Goal: Task Accomplishment & Management: Use online tool/utility

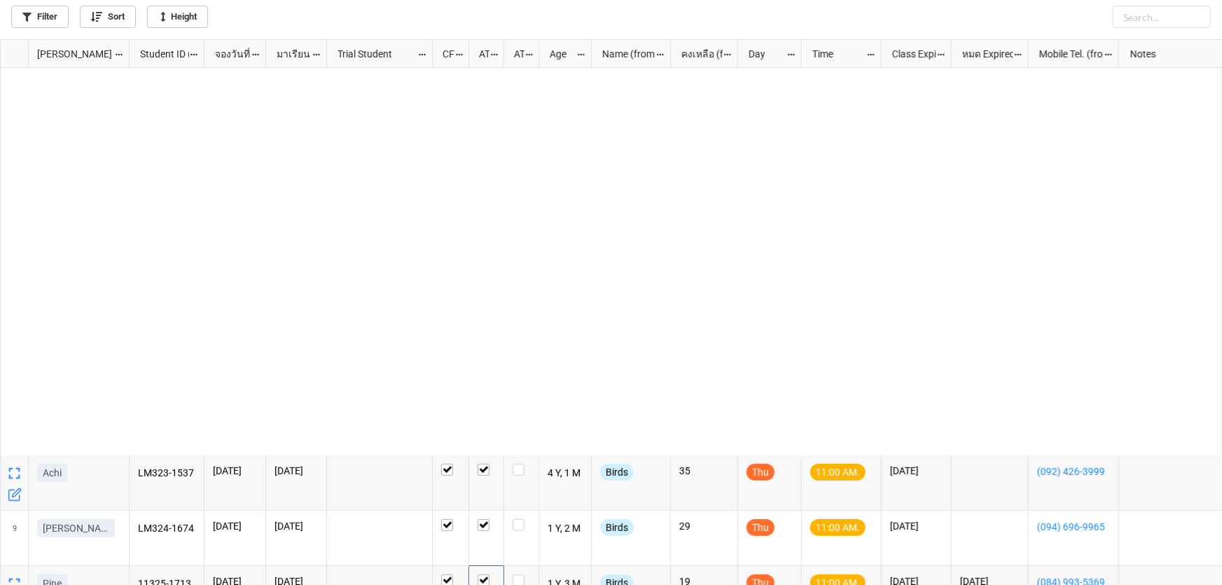
scroll to position [538, 1213]
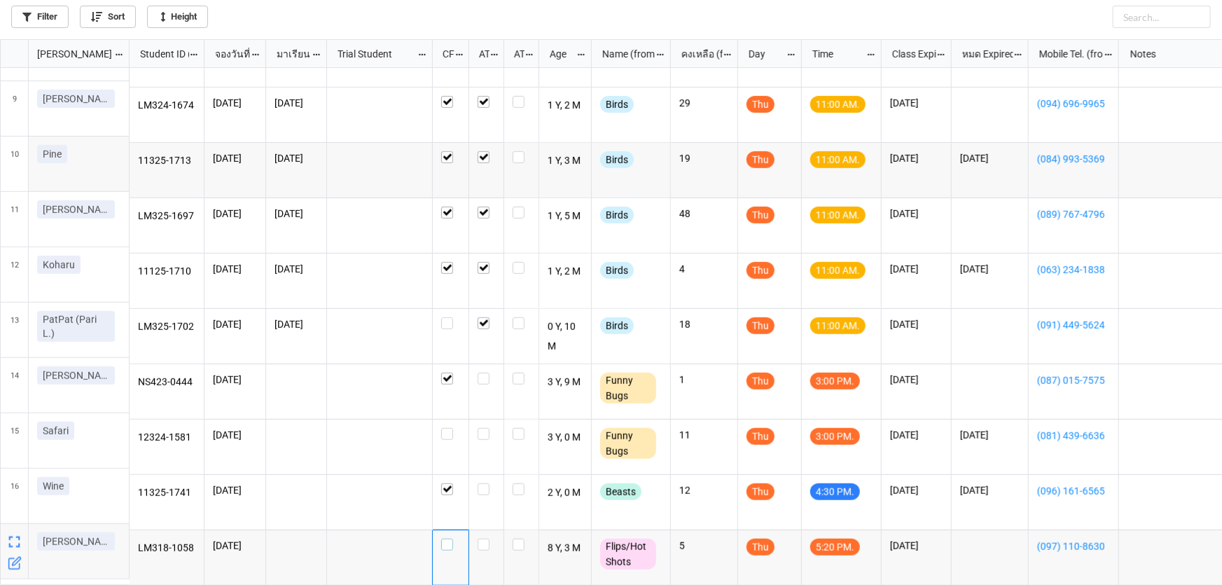
click at [445, 538] on label "grid" at bounding box center [450, 538] width 19 height 0
checkbox input "false"
checkbox input "true"
checkbox input "false"
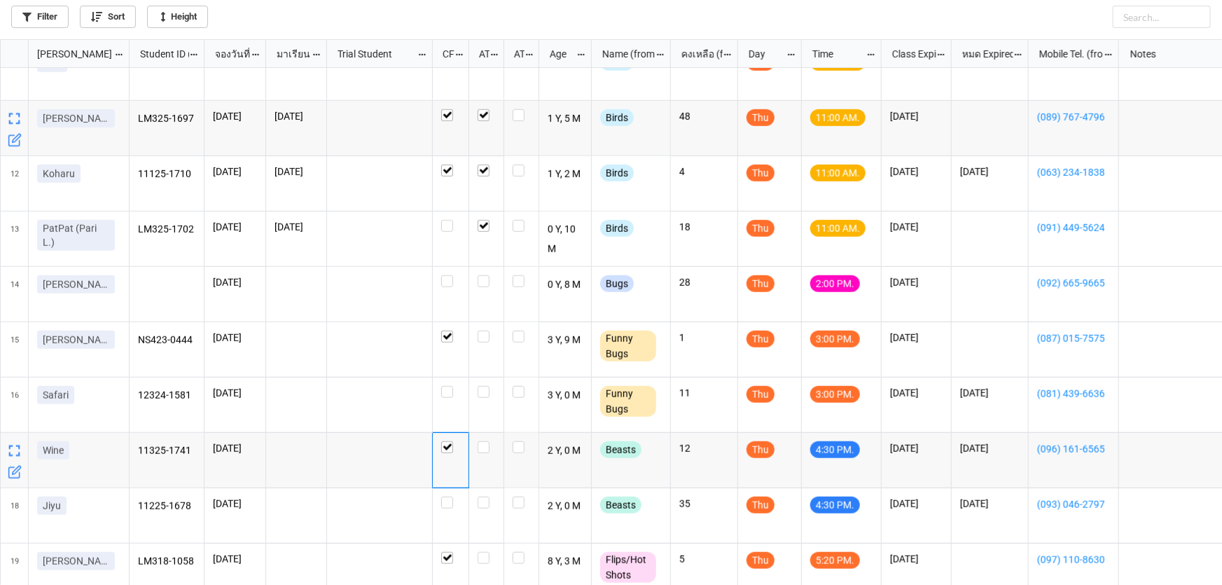
scroll to position [540, 0]
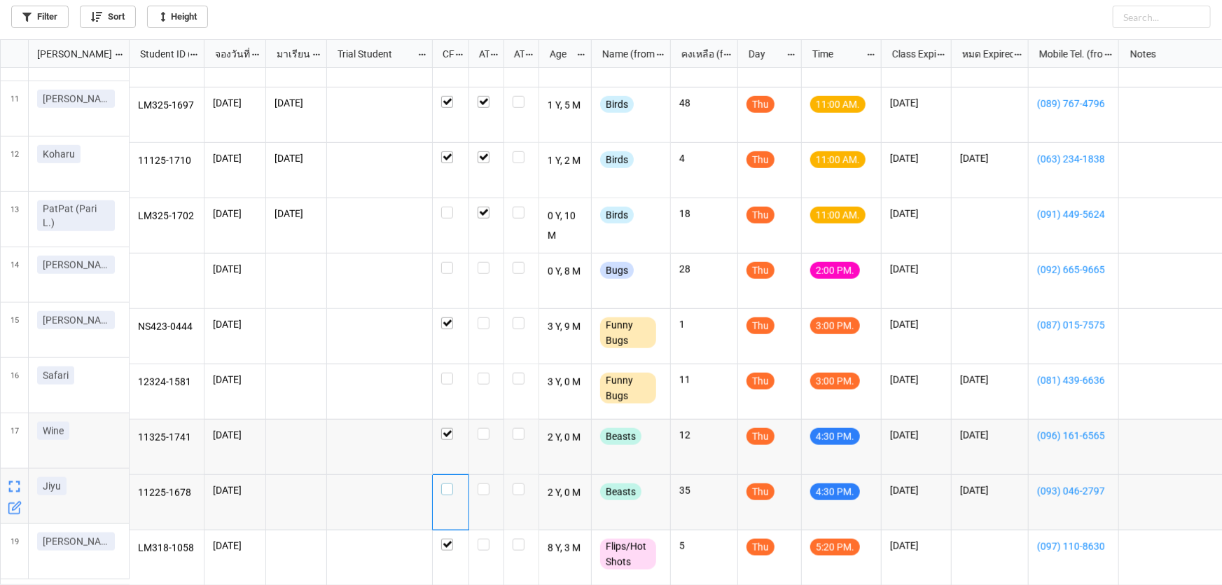
click at [441, 483] on label "grid" at bounding box center [450, 483] width 19 height 0
click at [443, 262] on label "grid" at bounding box center [450, 262] width 19 height 0
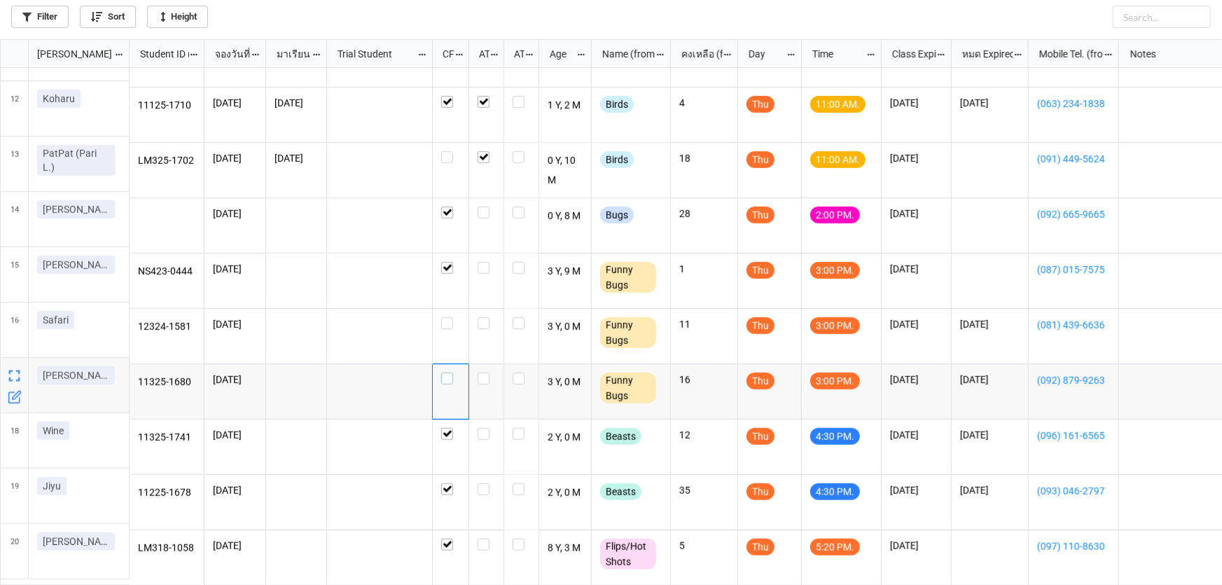
click at [446, 372] on label "grid" at bounding box center [450, 372] width 19 height 0
click at [448, 317] on label "grid" at bounding box center [450, 317] width 19 height 0
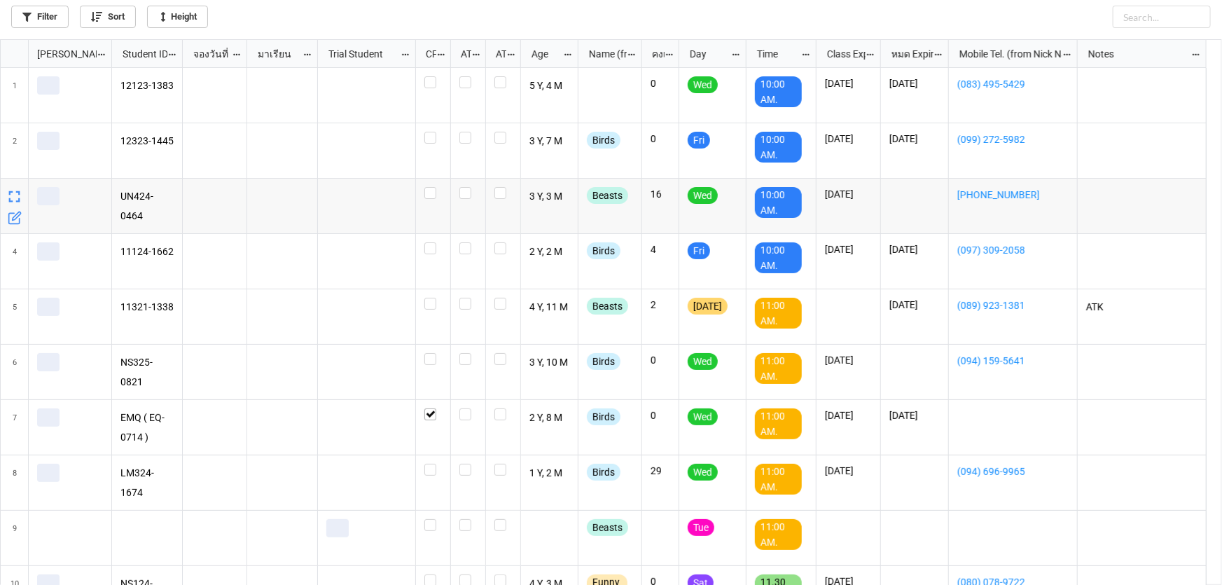
scroll to position [538, 1213]
click at [42, 24] on link "Filter" at bounding box center [39, 17] width 57 height 22
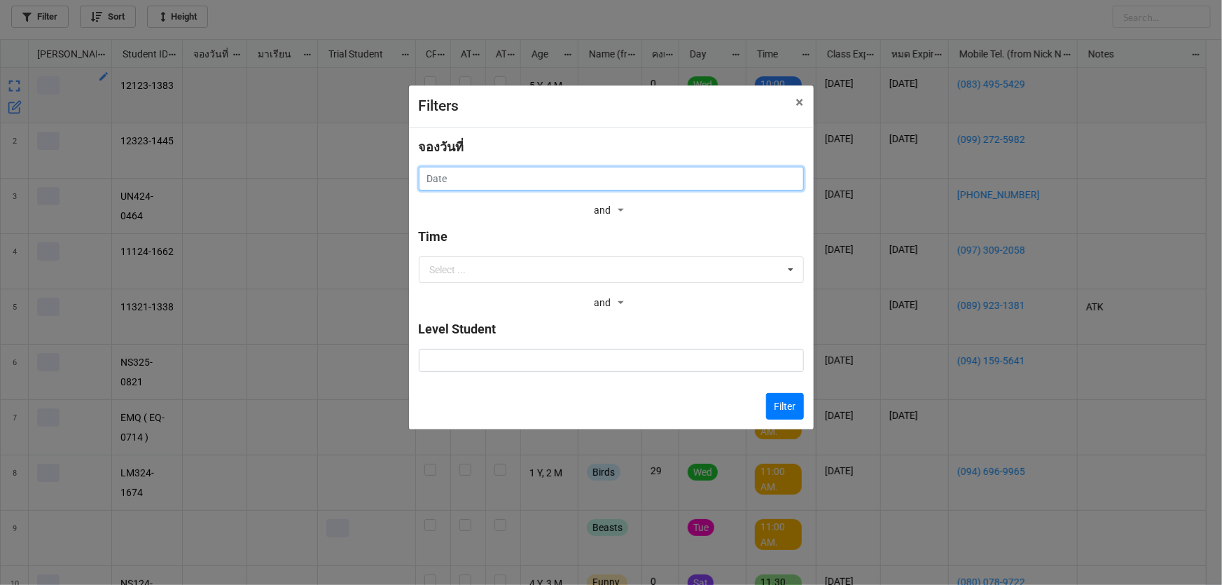
click at [670, 177] on input "text" at bounding box center [611, 179] width 385 height 24
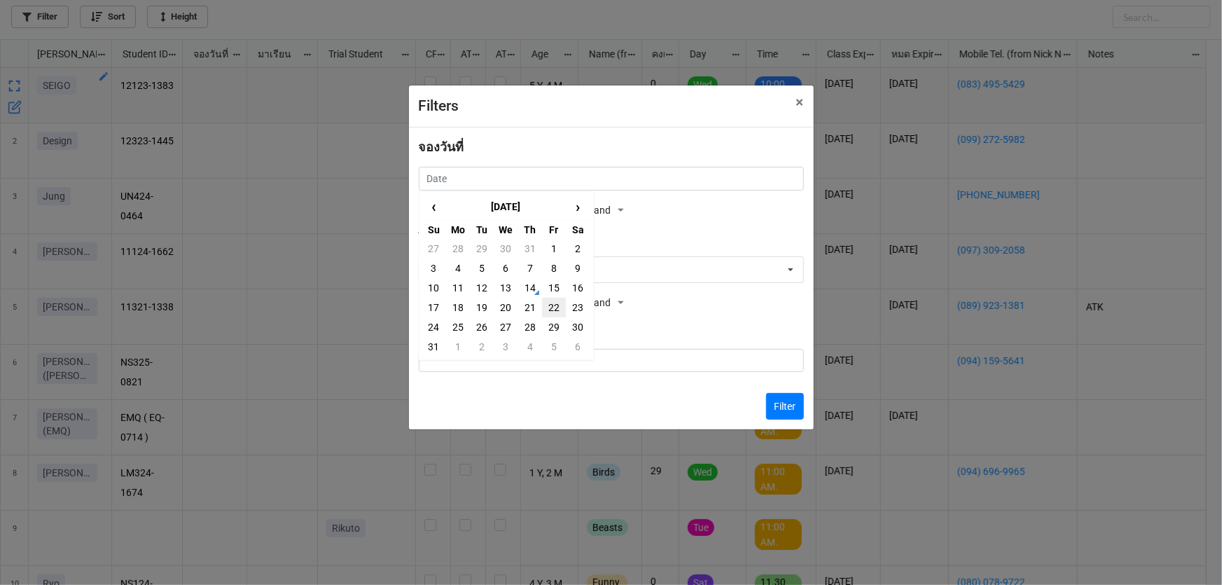
click at [543, 298] on td "22" at bounding box center [554, 308] width 24 height 20
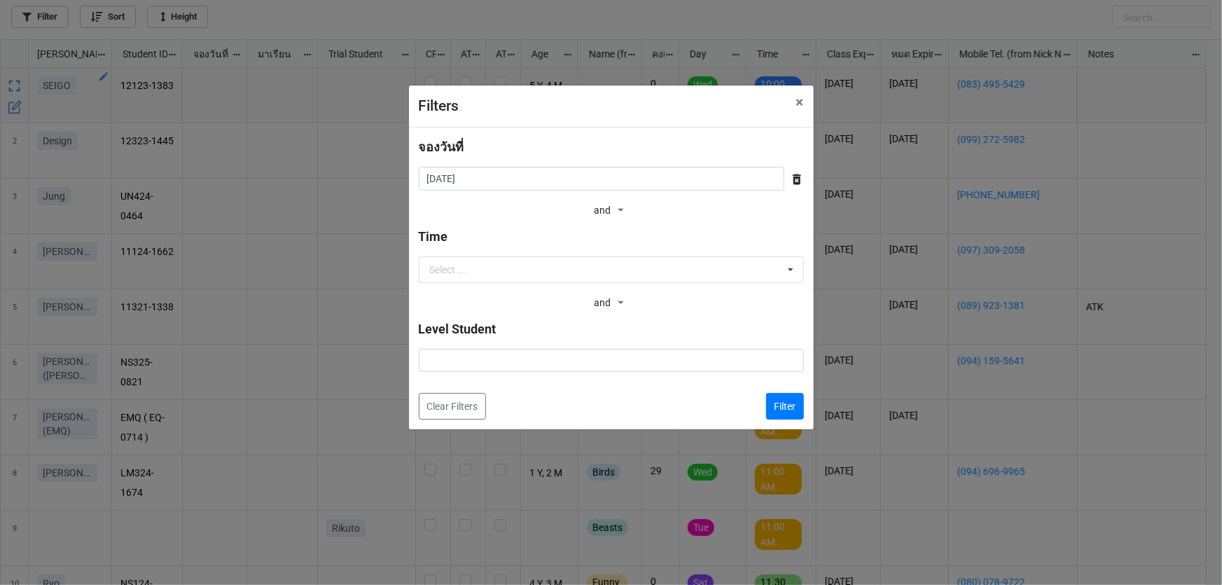
drag, startPoint x: 543, startPoint y: 298, endPoint x: 549, endPoint y: 293, distance: 7.6
click at [549, 293] on div "and and" at bounding box center [611, 303] width 385 height 21
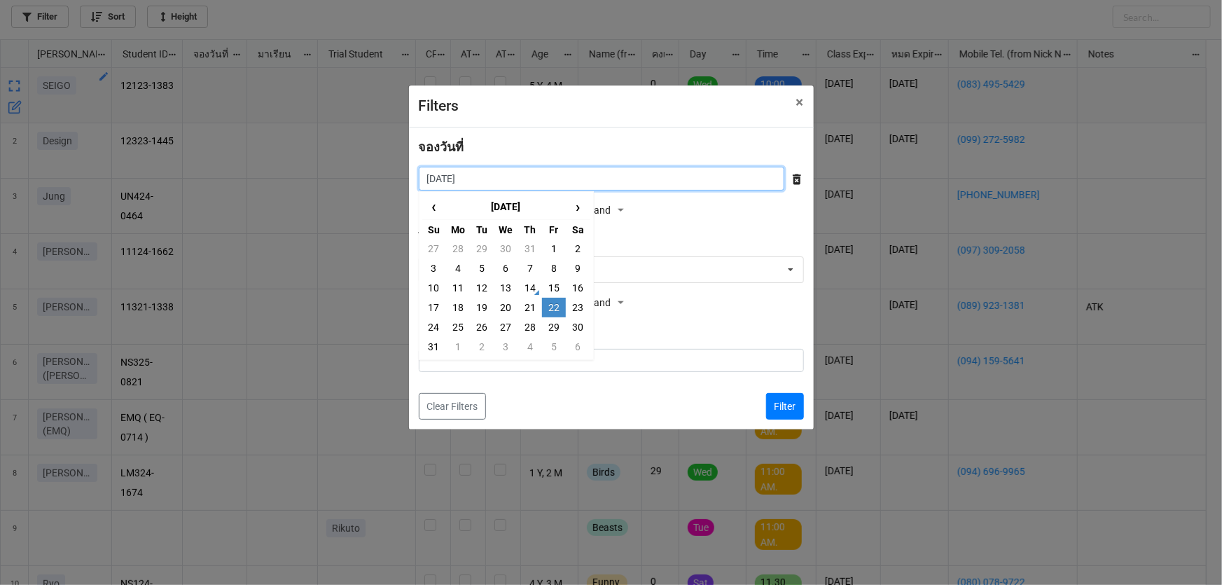
click at [522, 183] on input "[DATE]" at bounding box center [601, 179] width 365 height 24
click at [558, 292] on td "15" at bounding box center [554, 288] width 24 height 20
type input "[DATE]"
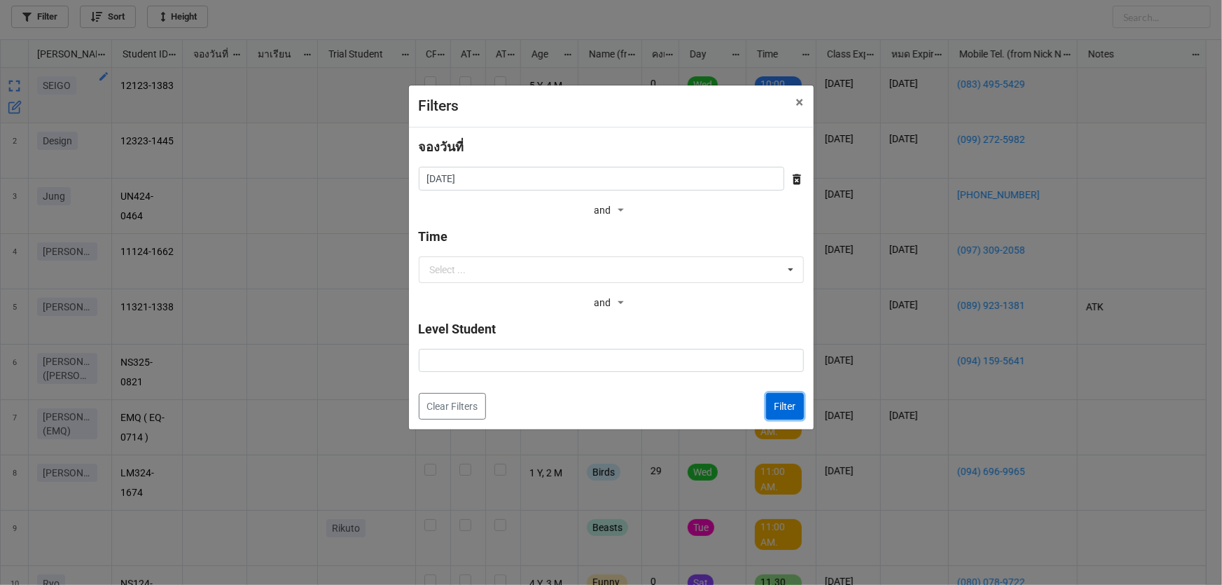
click at [798, 409] on button "Filter" at bounding box center [785, 406] width 38 height 27
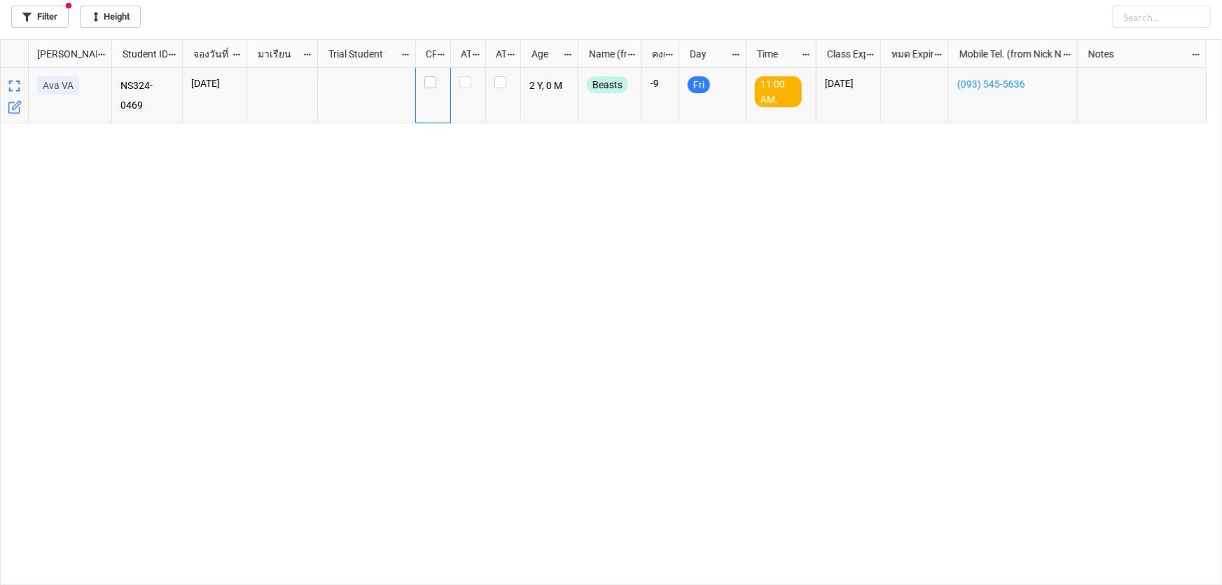
click at [425, 76] on label "grid" at bounding box center [433, 76] width 18 height 0
